Goal: Information Seeking & Learning: Learn about a topic

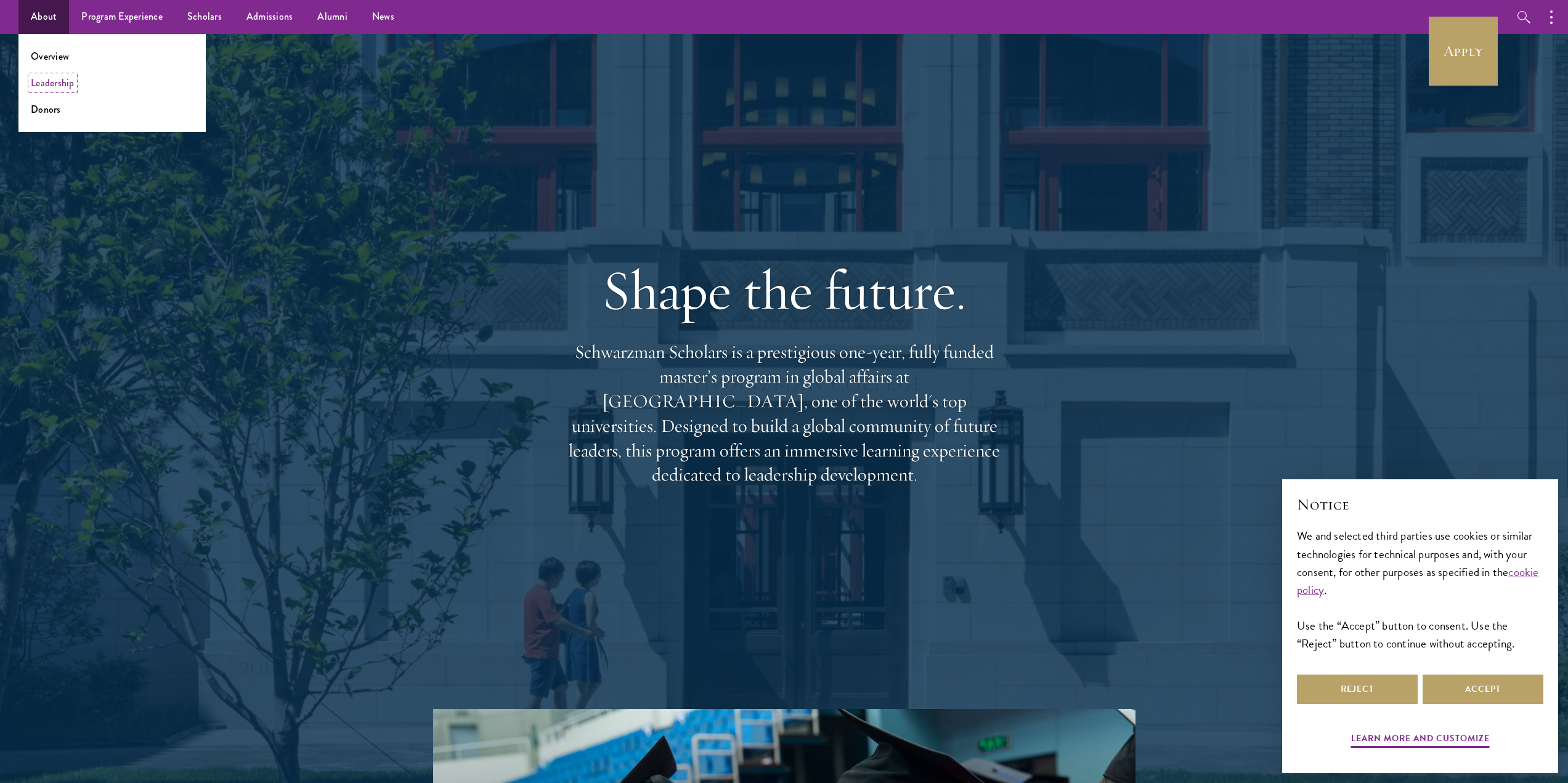
click at [44, 83] on link "Leadership" at bounding box center [52, 83] width 44 height 14
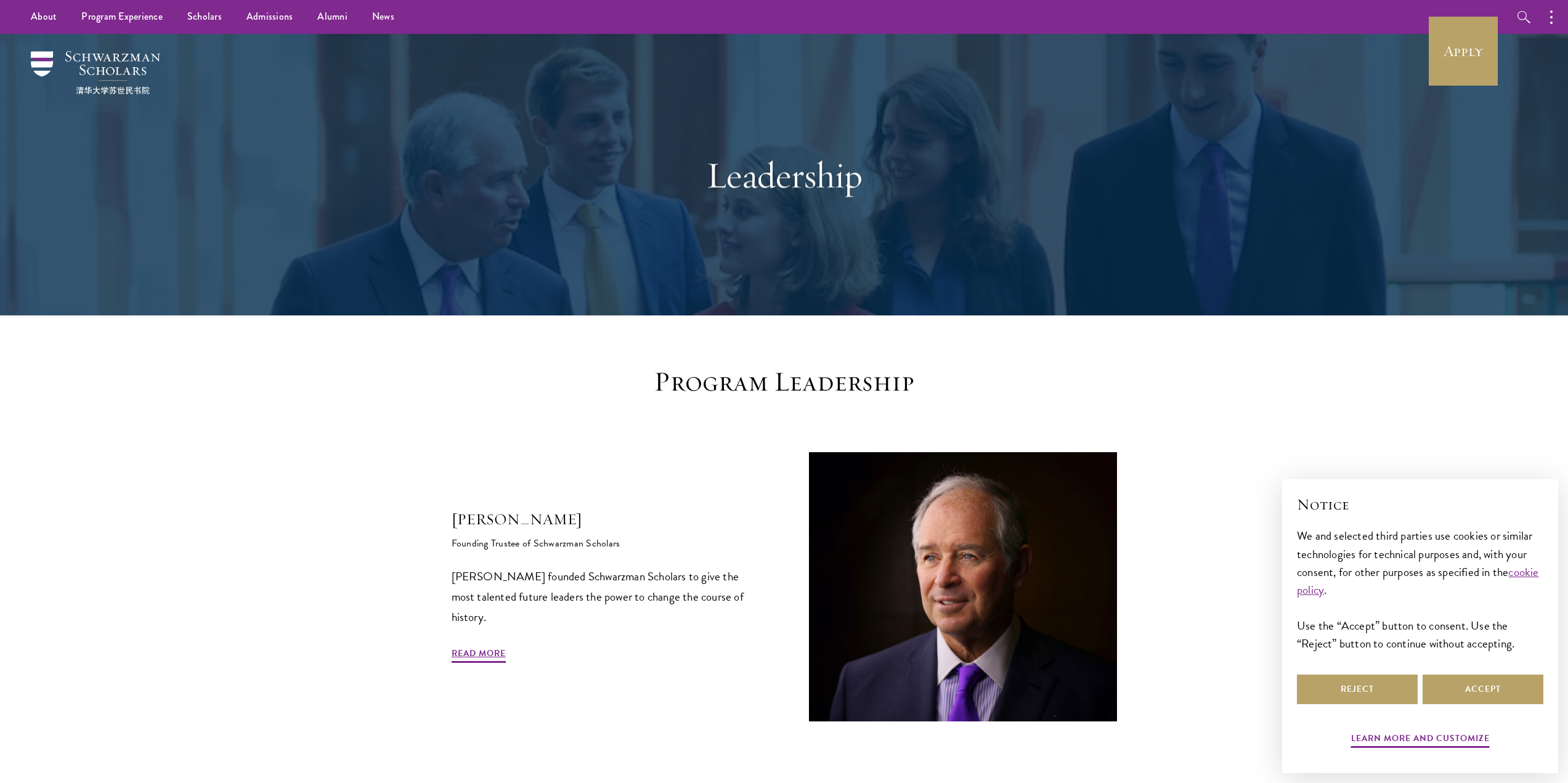
scroll to position [123, 0]
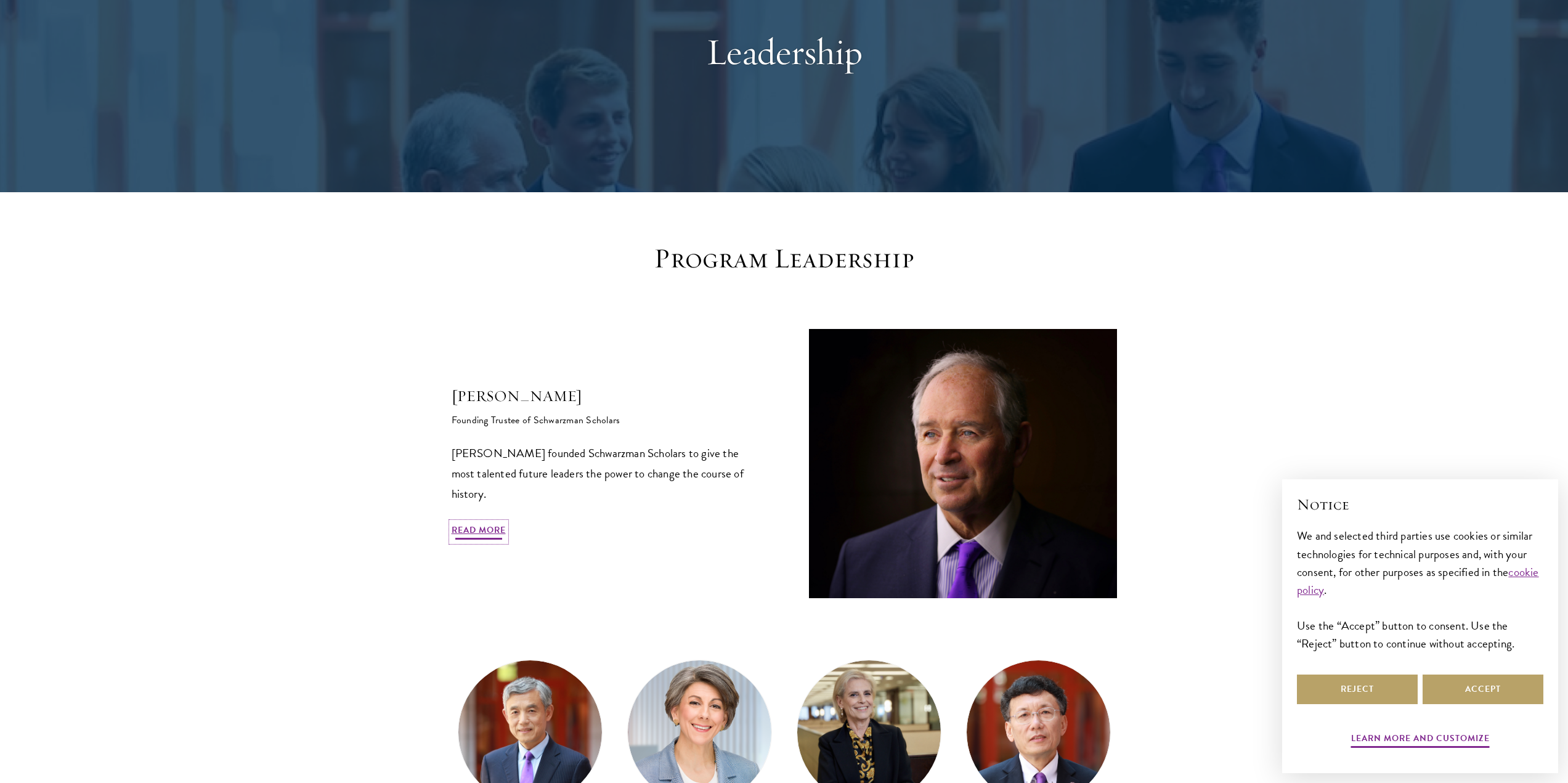
click at [484, 532] on link "Read More" at bounding box center [479, 532] width 54 height 19
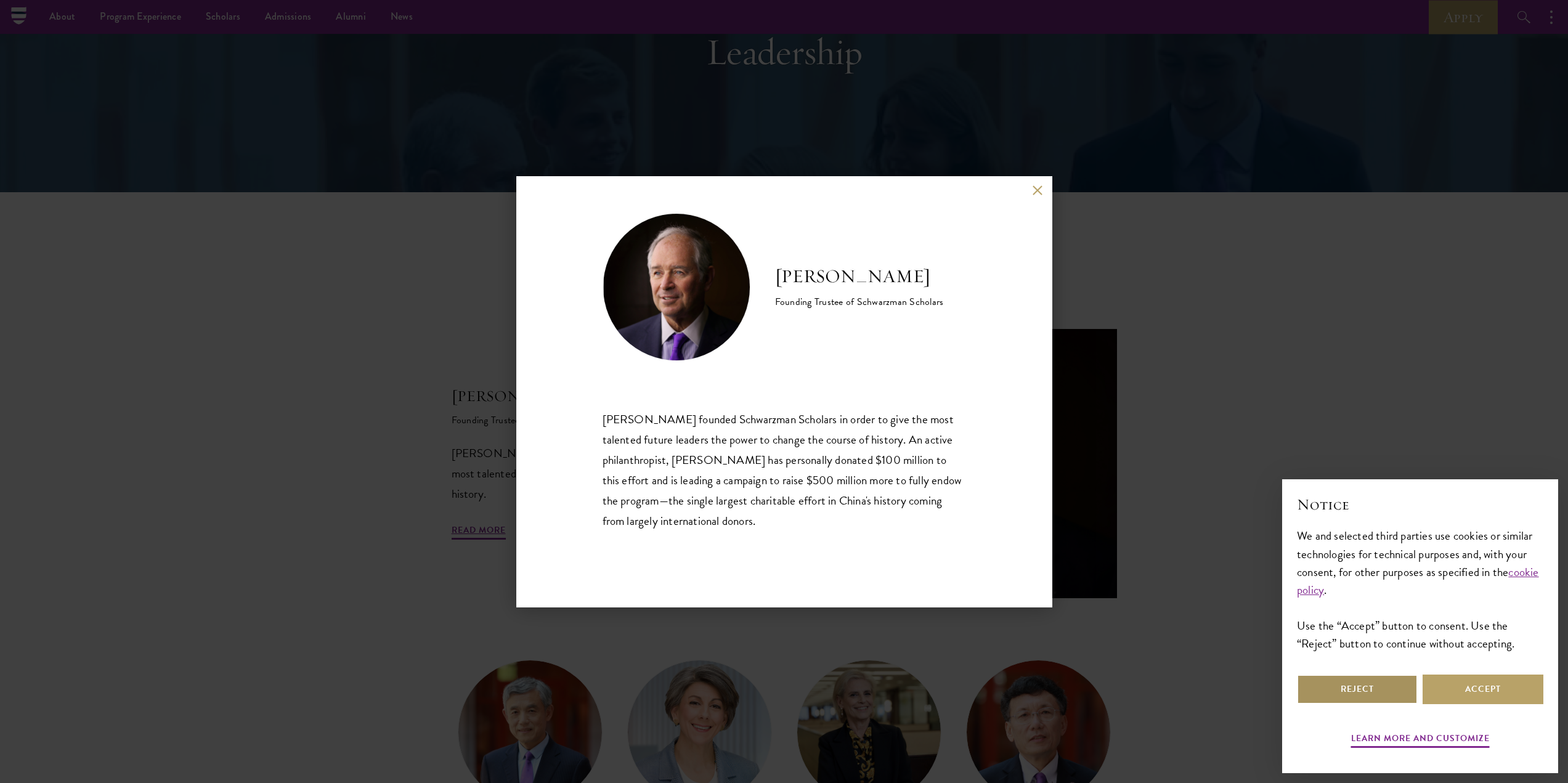
drag, startPoint x: 1350, startPoint y: 690, endPoint x: 1310, endPoint y: 651, distance: 55.9
click at [1350, 690] on button "Reject" at bounding box center [1358, 690] width 121 height 30
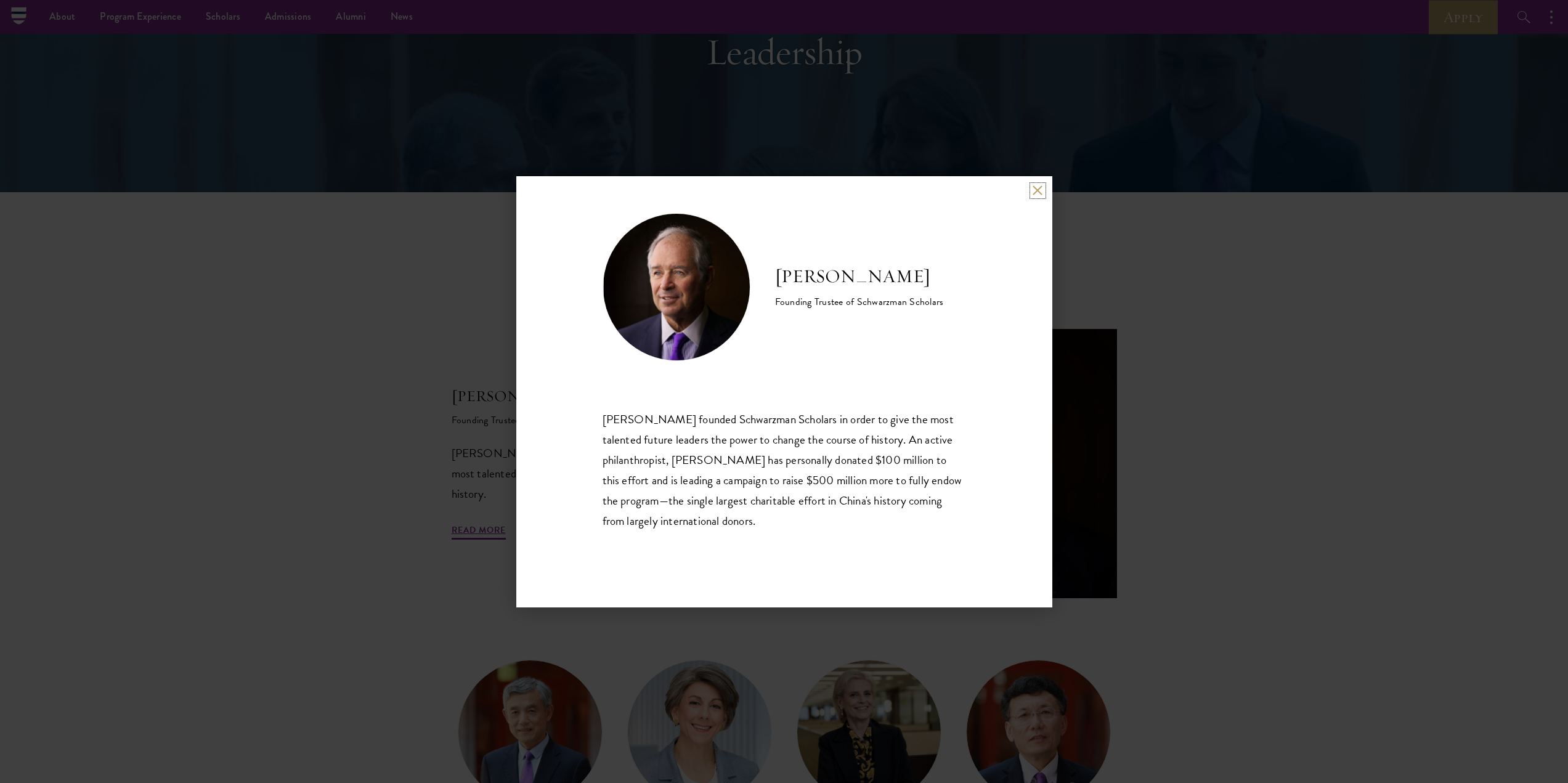
click at [1035, 191] on button at bounding box center [1038, 191] width 11 height 11
